Goal: Task Accomplishment & Management: Complete application form

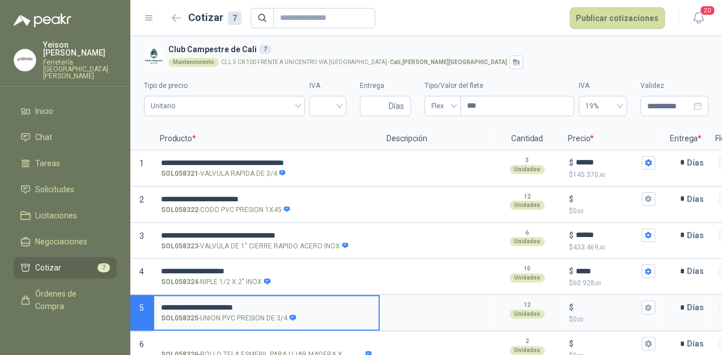
type input "**********"
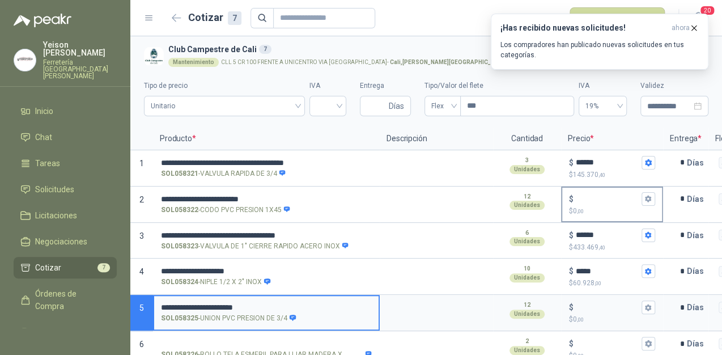
click at [592, 195] on input "$ $ 0 ,00" at bounding box center [607, 198] width 63 height 9
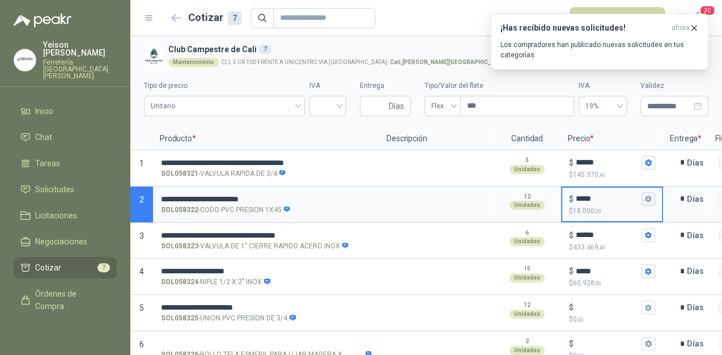
type input "*****"
click at [648, 198] on icon "button" at bounding box center [647, 198] width 7 height 7
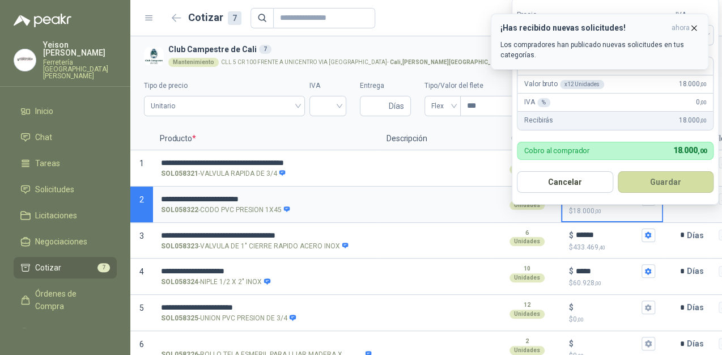
click at [694, 22] on button "¡Has recibido nuevas solicitudes! ahora Los compradores han publicado nuevas so…" at bounding box center [600, 42] width 218 height 56
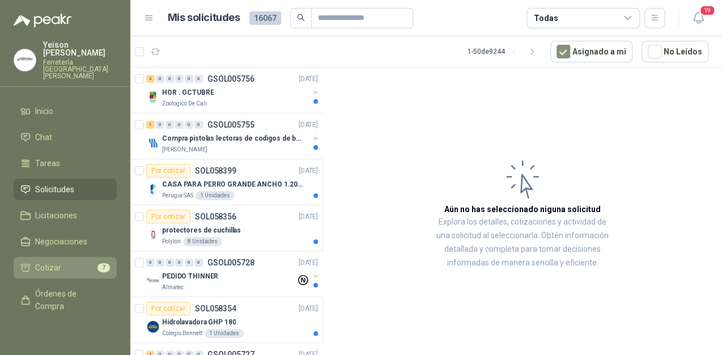
click at [76, 261] on li "Cotizar 7" at bounding box center [65, 267] width 90 height 12
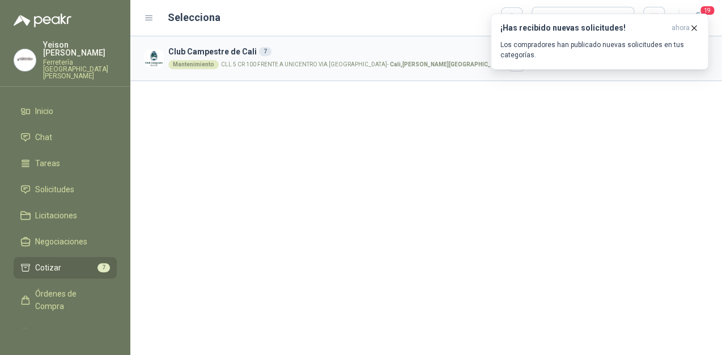
click at [390, 61] on strong "Cali , Valle del Cauca" at bounding box center [448, 64] width 117 height 6
click at [692, 27] on icon "button" at bounding box center [694, 28] width 10 height 10
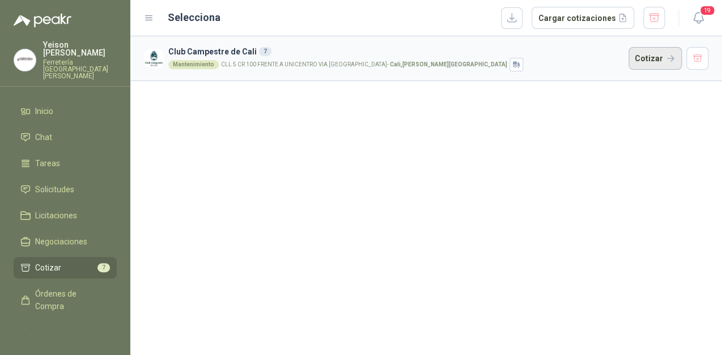
click at [660, 58] on button "Cotizar" at bounding box center [654, 58] width 53 height 23
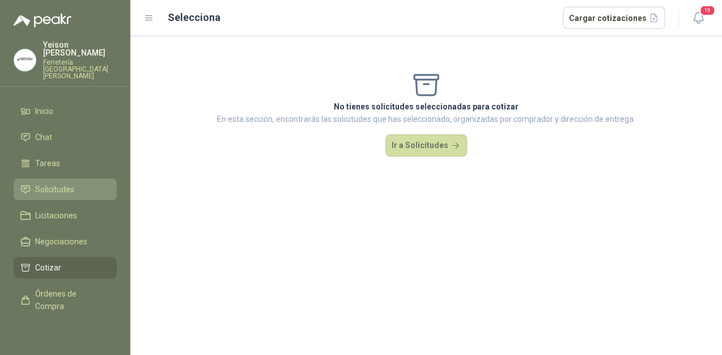
click at [49, 179] on link "Solicitudes" at bounding box center [65, 190] width 103 height 22
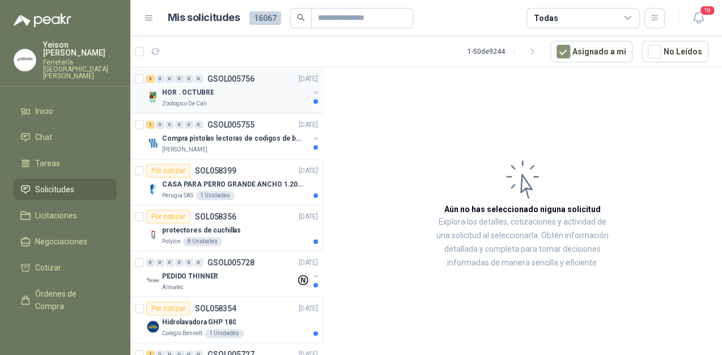
click at [251, 90] on div "HOR . OCTUBRE" at bounding box center [235, 93] width 147 height 14
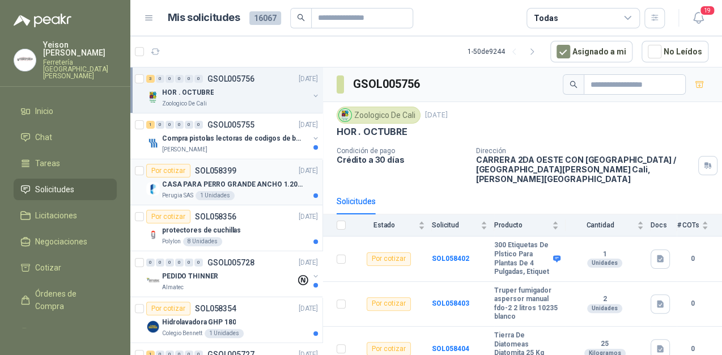
click at [260, 185] on p "CASA PARA PERRO GRANDE ANCHO 1.20x1.00 x1.20" at bounding box center [232, 184] width 141 height 11
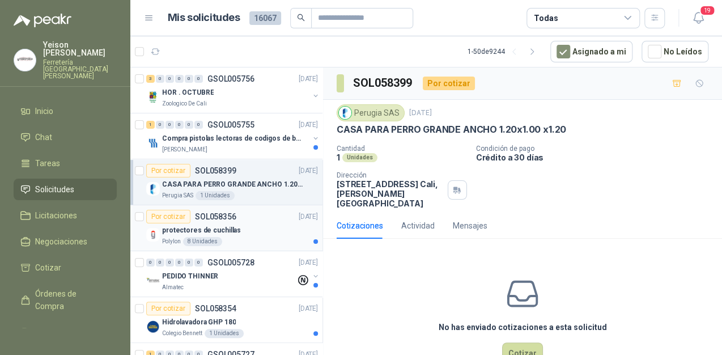
click at [231, 227] on p "protectores de cuchillas" at bounding box center [201, 230] width 79 height 11
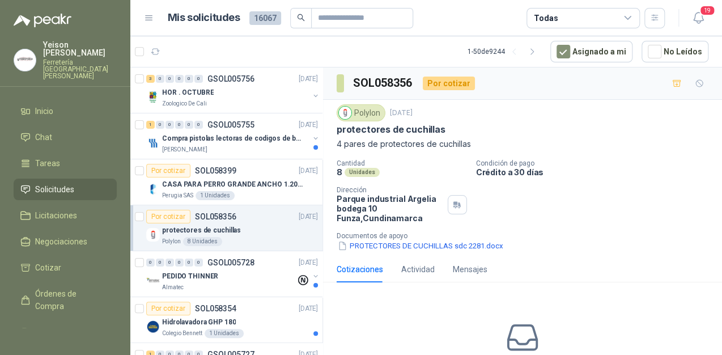
click at [410, 239] on p "Documentos de apoyo" at bounding box center [527, 236] width 381 height 8
click at [394, 246] on button "PROTECTORES DE CUCHILLAS sdc 2281.docx" at bounding box center [421, 246] width 168 height 12
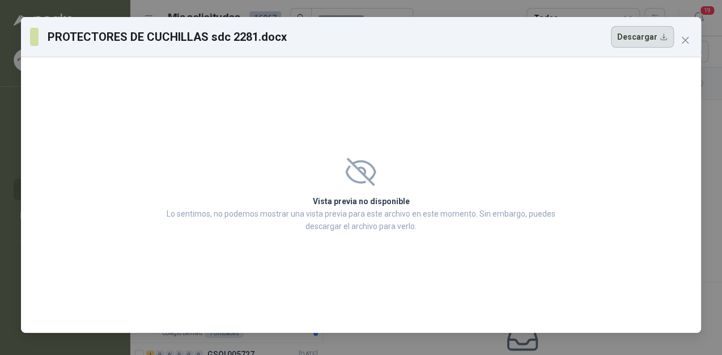
click at [657, 40] on button "Descargar" at bounding box center [642, 37] width 63 height 22
click at [686, 46] on button "Close" at bounding box center [685, 40] width 18 height 18
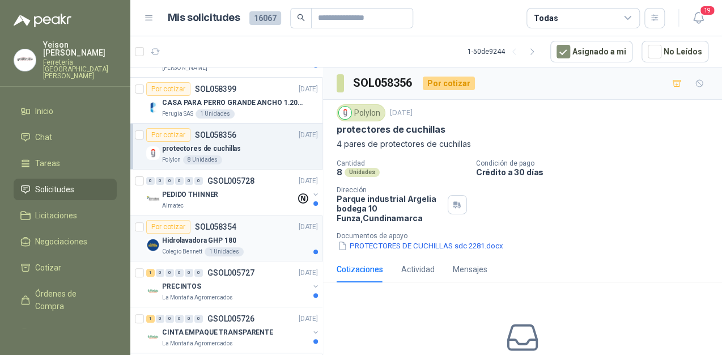
scroll to position [91, 0]
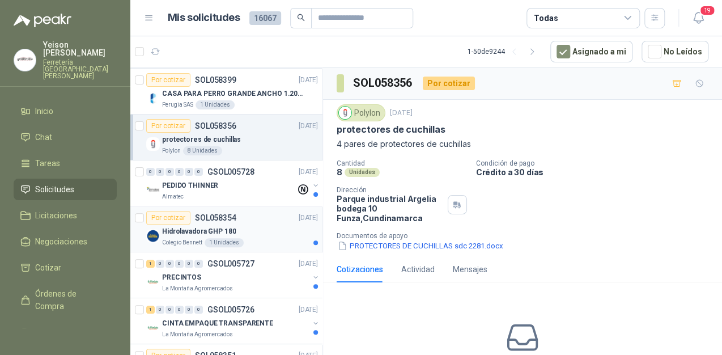
click at [244, 227] on div "Hidrolavadora GHP 180" at bounding box center [240, 231] width 156 height 14
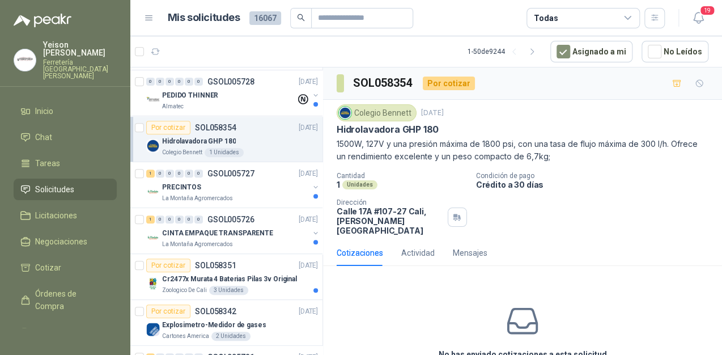
scroll to position [181, 0]
click at [263, 180] on div "PRECINTOS" at bounding box center [235, 187] width 147 height 14
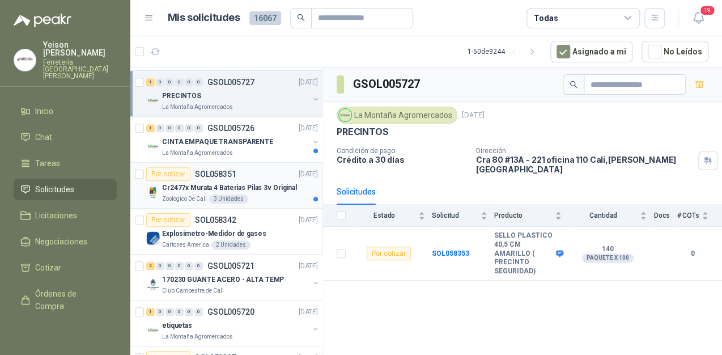
scroll to position [272, 0]
click at [257, 237] on div "Explosimetro-Medidor de gases" at bounding box center [240, 234] width 156 height 14
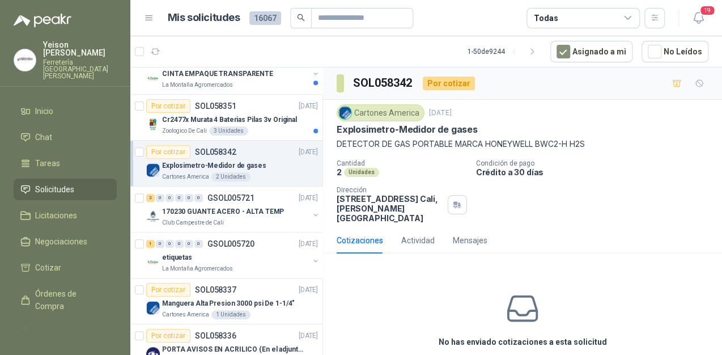
scroll to position [363, 0]
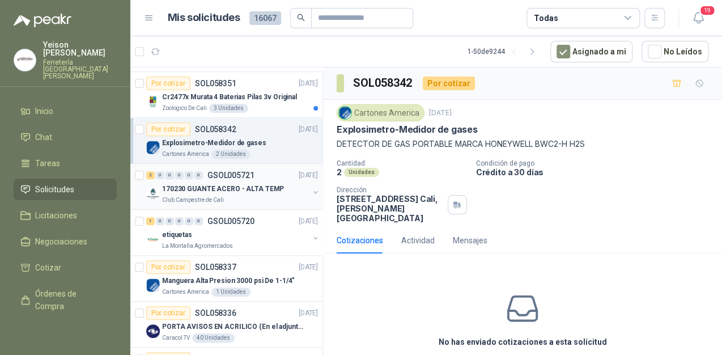
click at [263, 197] on div "Club Campestre de Cali" at bounding box center [235, 200] width 147 height 9
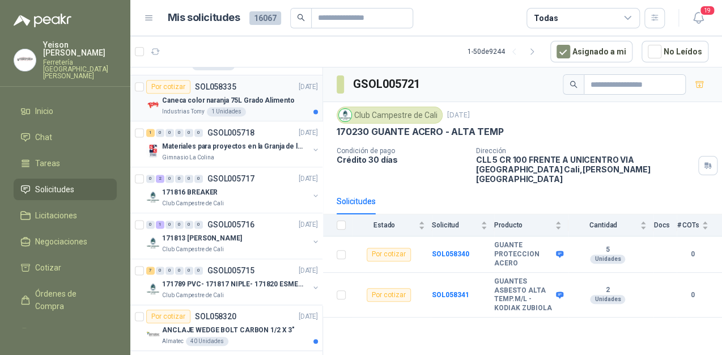
scroll to position [725, 0]
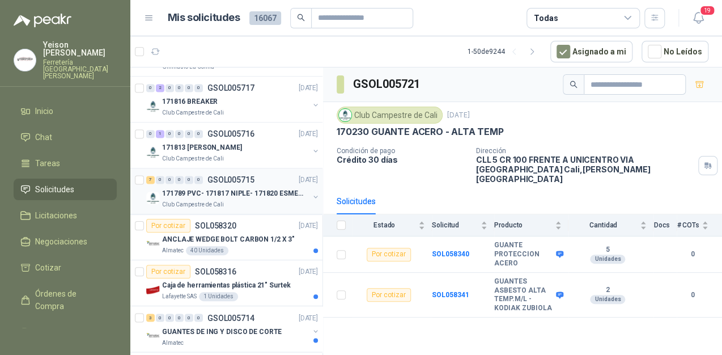
click at [240, 194] on p "171789 PVC- 171817 NIPLE- 171820 ESMERIL" at bounding box center [232, 193] width 141 height 11
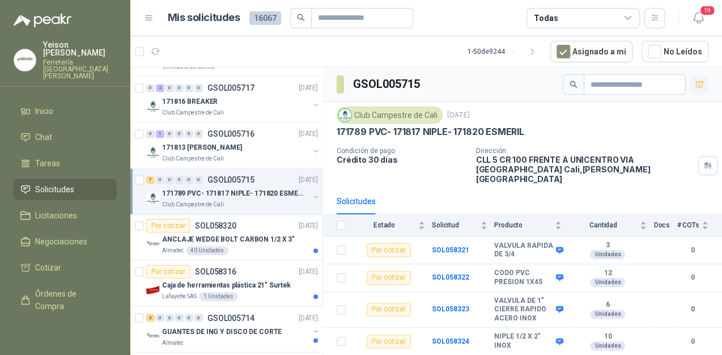
click at [696, 84] on button "button" at bounding box center [699, 84] width 18 height 18
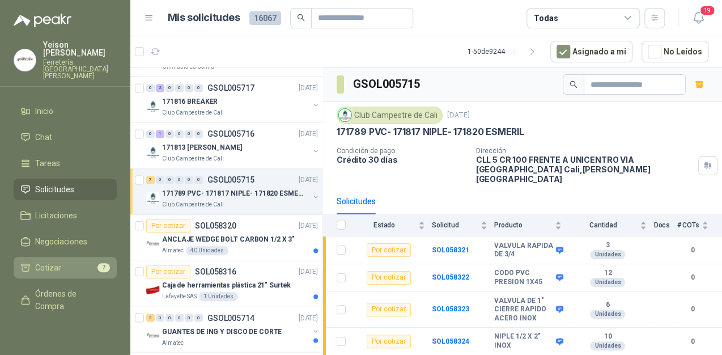
click at [80, 261] on li "Cotizar 7" at bounding box center [65, 267] width 90 height 12
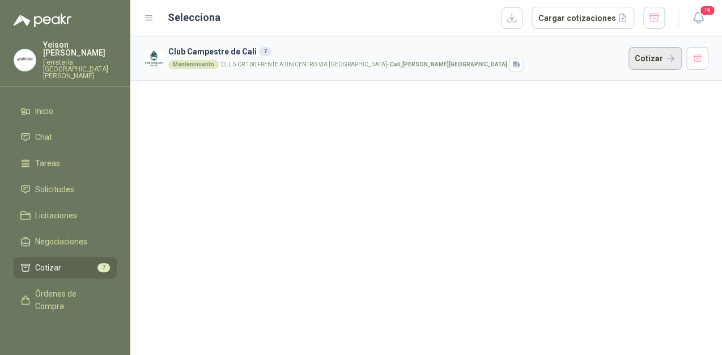
click at [651, 61] on button "Cotizar" at bounding box center [654, 58] width 53 height 23
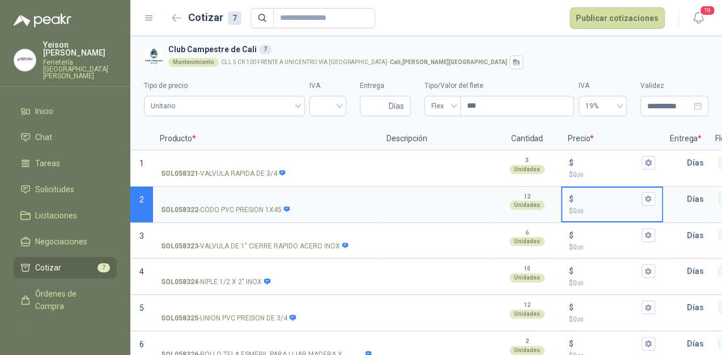
click at [602, 199] on input "$ $ 0 ,00" at bounding box center [607, 198] width 63 height 9
type input "*****"
click at [648, 199] on icon "button" at bounding box center [647, 198] width 7 height 7
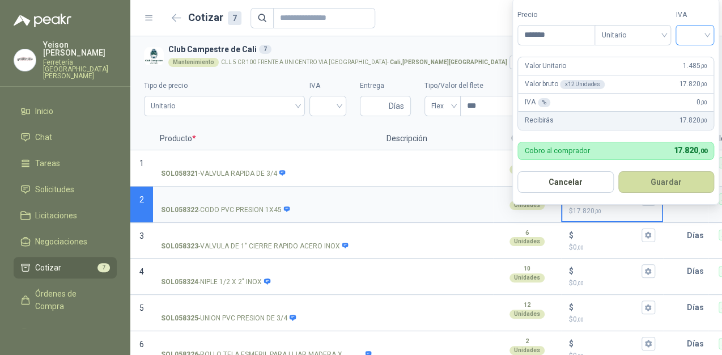
click at [711, 33] on div at bounding box center [694, 35] width 39 height 20
click at [696, 51] on div "19%" at bounding box center [697, 59] width 35 height 18
click at [674, 175] on button "Guardar" at bounding box center [667, 182] width 97 height 22
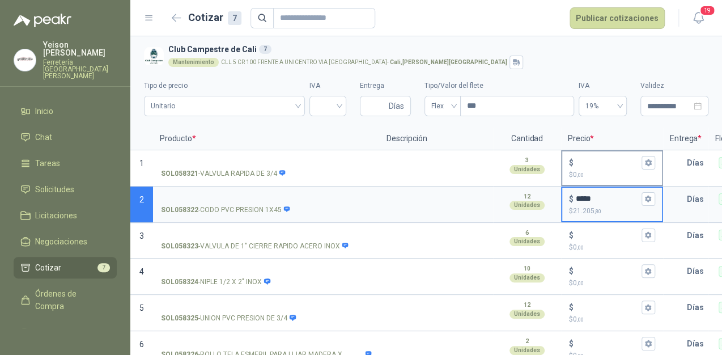
click at [596, 160] on input "$ $ 0 ,00" at bounding box center [607, 162] width 63 height 9
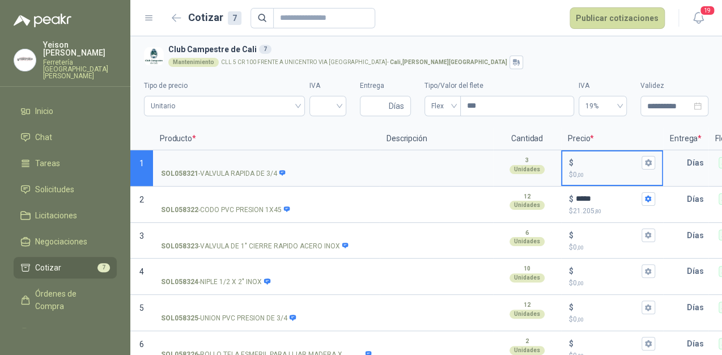
click at [590, 159] on input "$ $ 0 ,00" at bounding box center [607, 162] width 63 height 9
